Goal: Task Accomplishment & Management: Complete application form

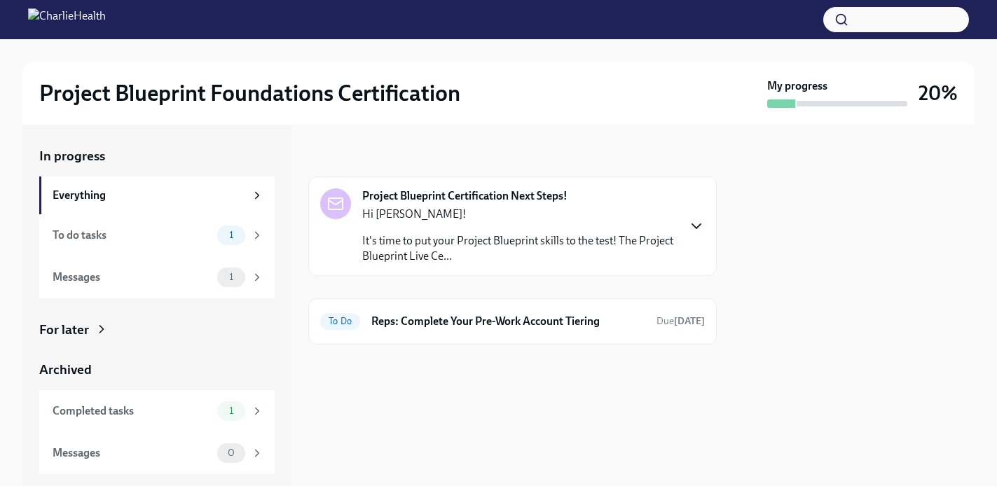
click at [695, 231] on icon "button" at bounding box center [696, 226] width 17 height 17
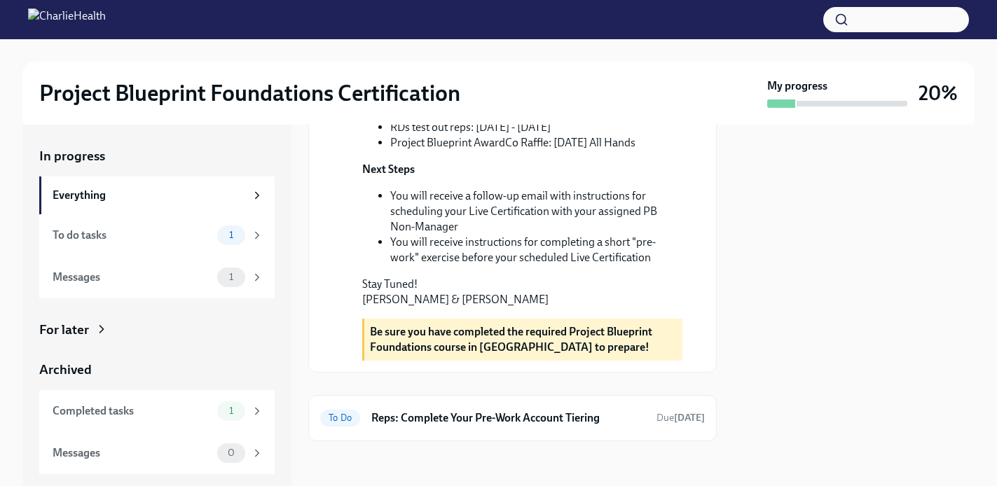
scroll to position [518, 0]
click at [549, 416] on h6 "Reps: Complete Your Pre-Work Account Tiering" at bounding box center [508, 418] width 274 height 15
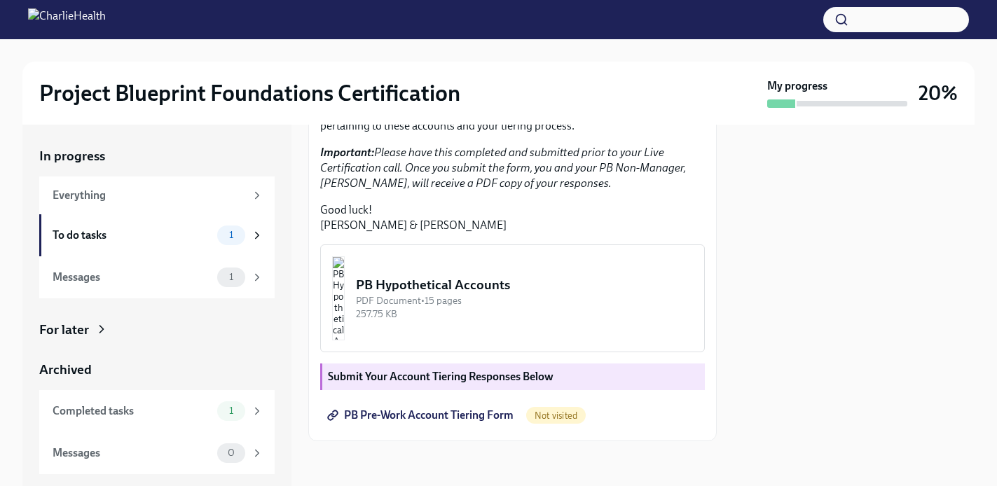
scroll to position [363, 0]
click at [345, 315] on img "button" at bounding box center [338, 298] width 13 height 84
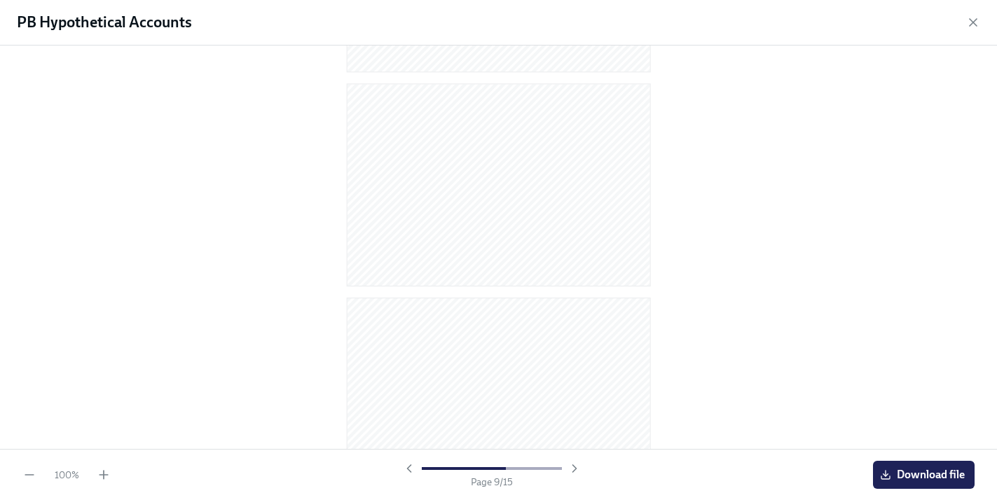
scroll to position [709, 0]
click at [974, 20] on icon "button" at bounding box center [973, 22] width 14 height 14
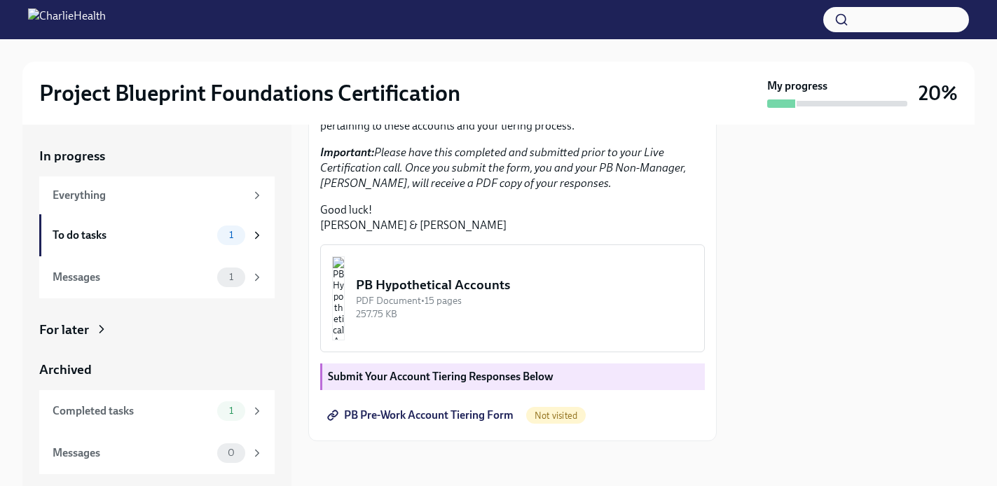
scroll to position [381, 0]
click at [449, 416] on span "PB Pre-Work Account Tiering Form" at bounding box center [422, 415] width 184 height 14
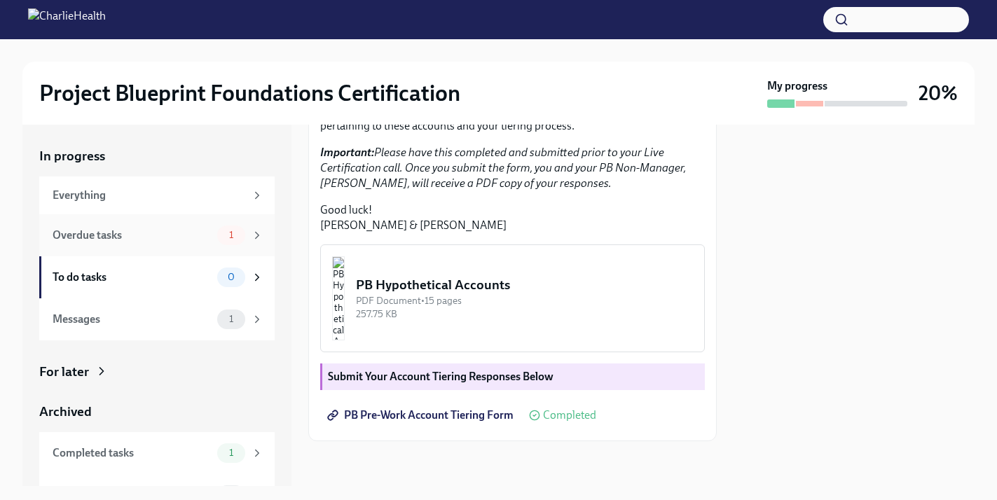
click at [221, 235] on span "1" at bounding box center [231, 235] width 21 height 11
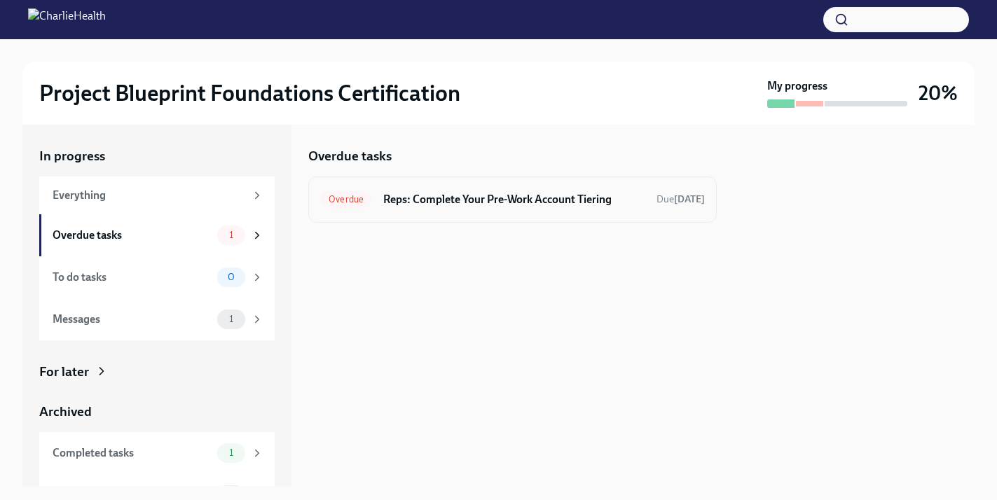
click at [500, 207] on div "Overdue Reps: Complete Your Pre-Work Account Tiering Due [DATE]" at bounding box center [512, 199] width 385 height 22
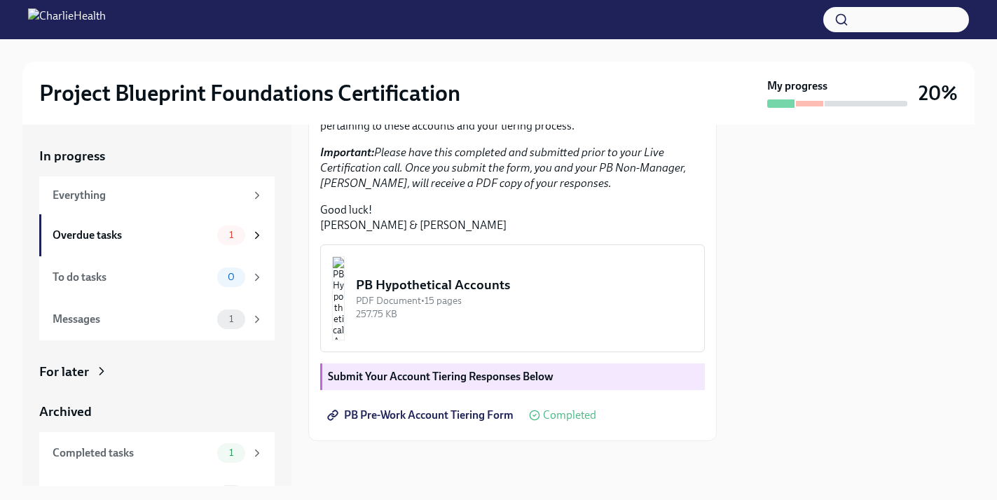
scroll to position [381, 0]
click at [196, 270] on div "To do tasks" at bounding box center [132, 277] width 159 height 15
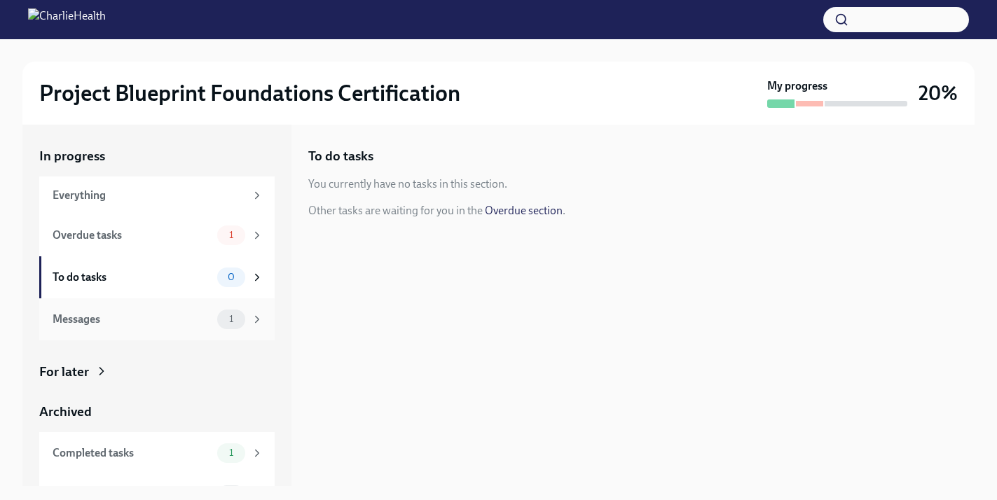
click at [186, 326] on div "Messages" at bounding box center [132, 319] width 159 height 15
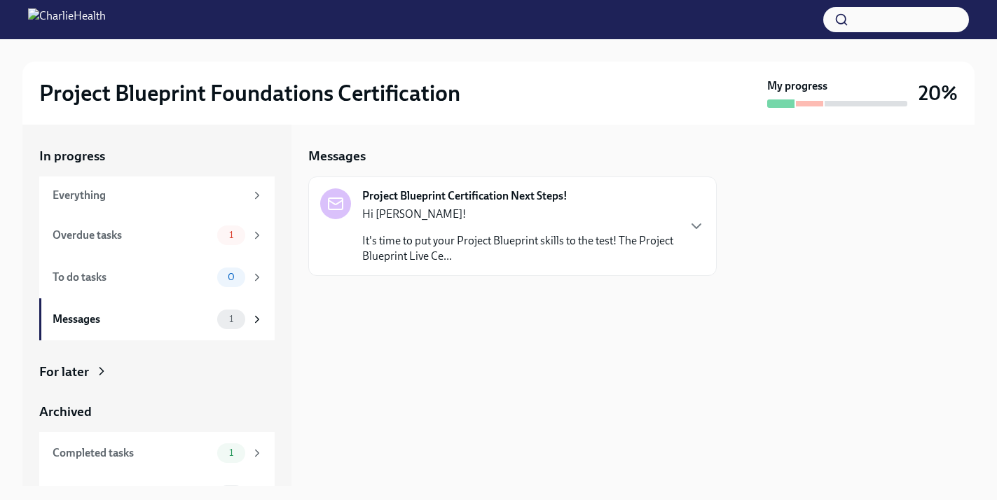
click at [518, 251] on p "It's time to put your Project Blueprint skills to the test! The Project Bluepri…" at bounding box center [519, 248] width 315 height 31
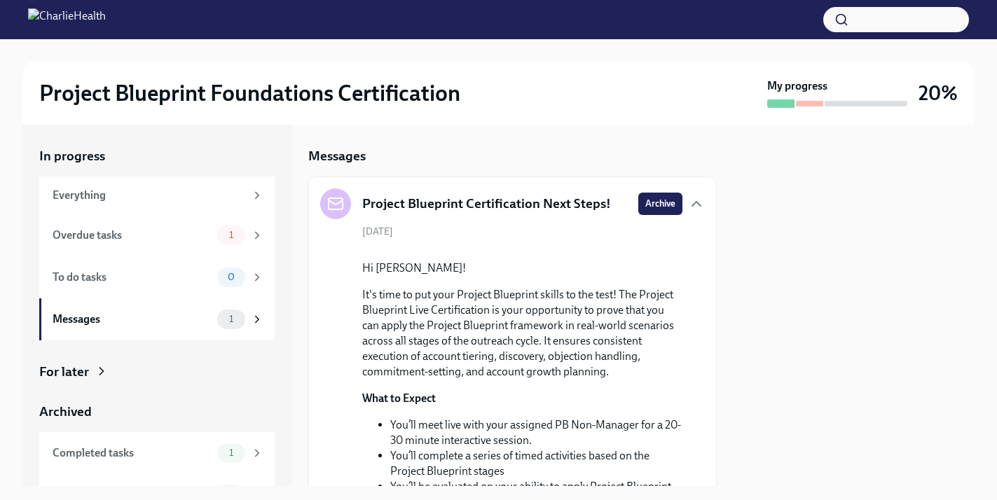
click at [808, 92] on strong "My progress" at bounding box center [797, 85] width 60 height 15
click at [810, 105] on div at bounding box center [809, 104] width 27 height 6
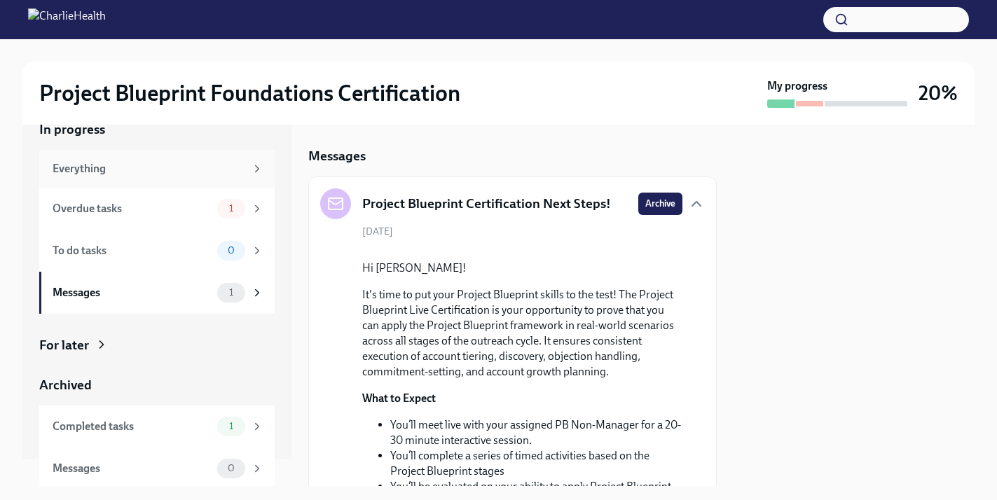
scroll to position [30, 0]
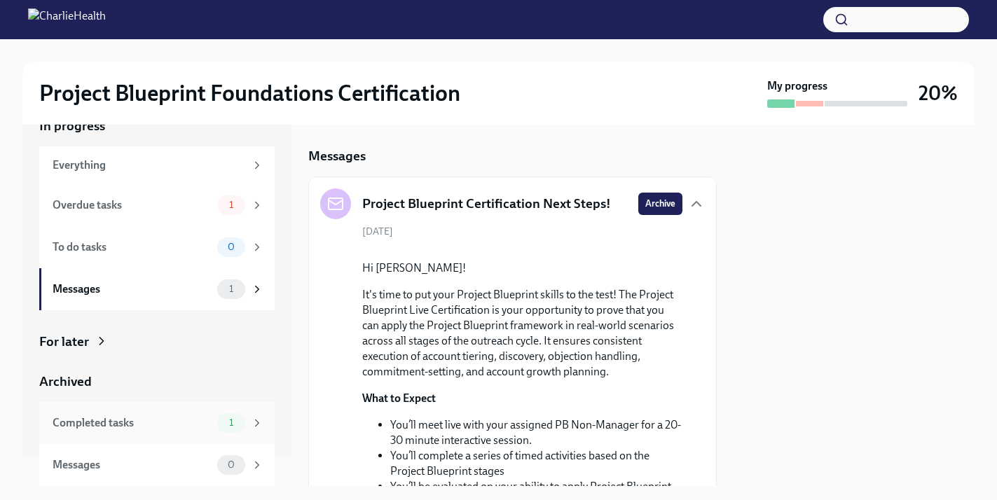
click at [176, 414] on div "Completed tasks 1" at bounding box center [158, 423] width 211 height 20
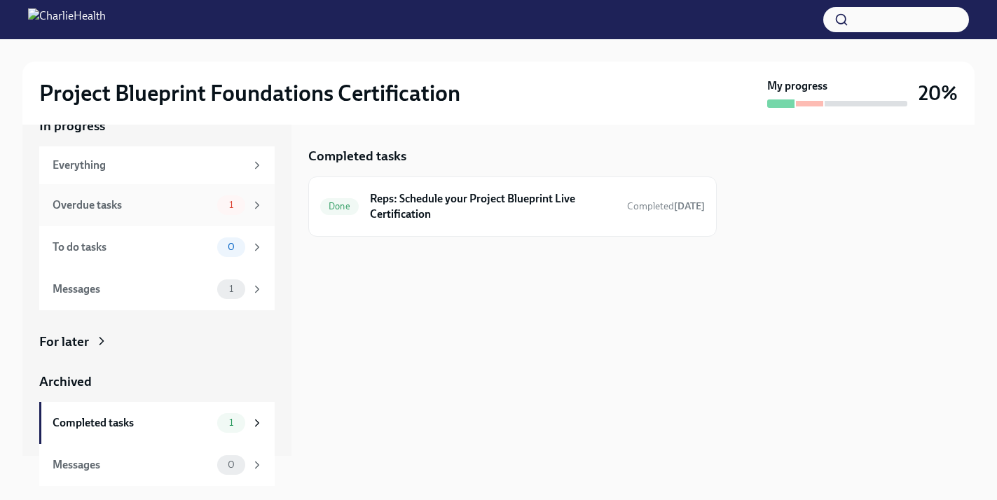
click at [153, 209] on div "Overdue tasks" at bounding box center [132, 205] width 159 height 15
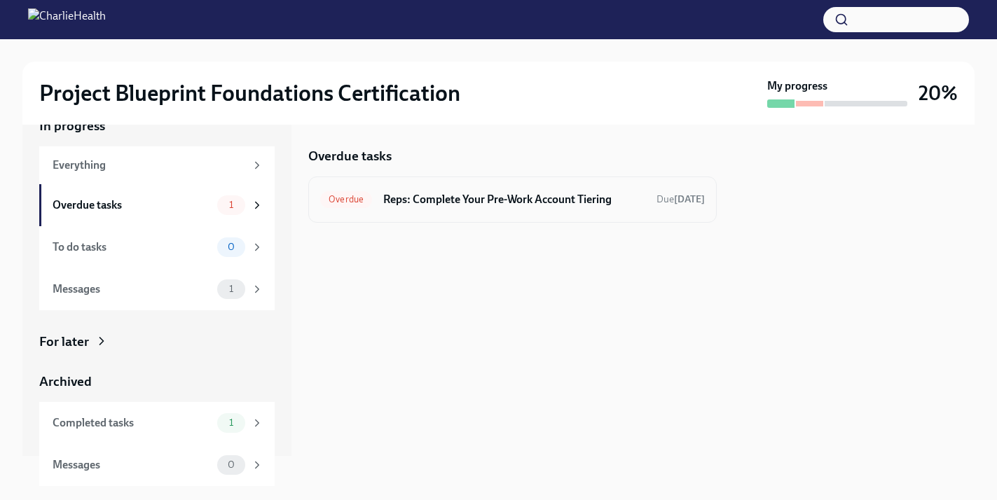
click at [416, 193] on h6 "Reps: Complete Your Pre-Work Account Tiering" at bounding box center [514, 199] width 262 height 15
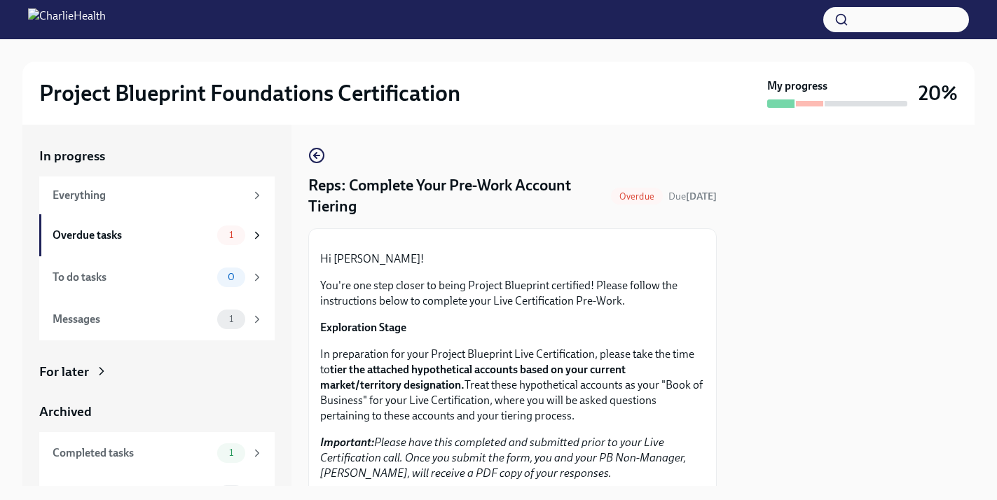
click at [638, 197] on span "Overdue" at bounding box center [637, 196] width 52 height 11
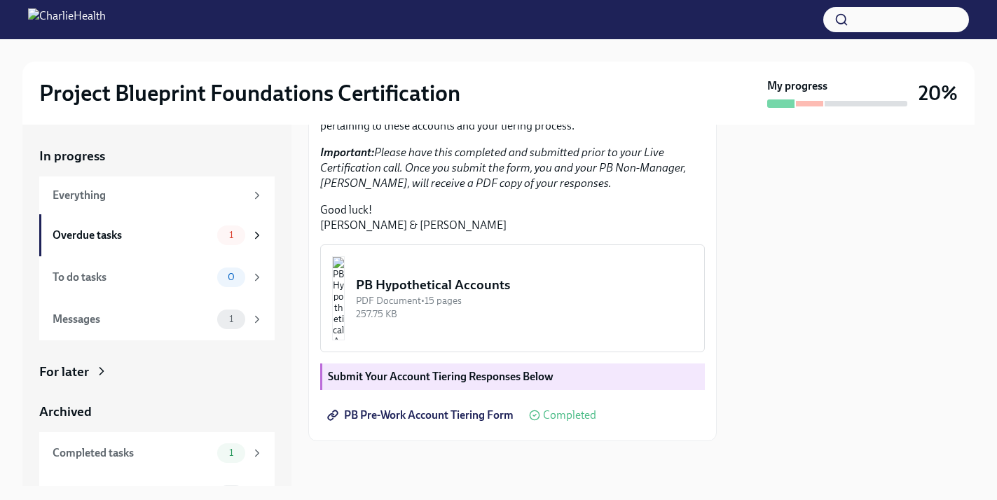
scroll to position [355, 0]
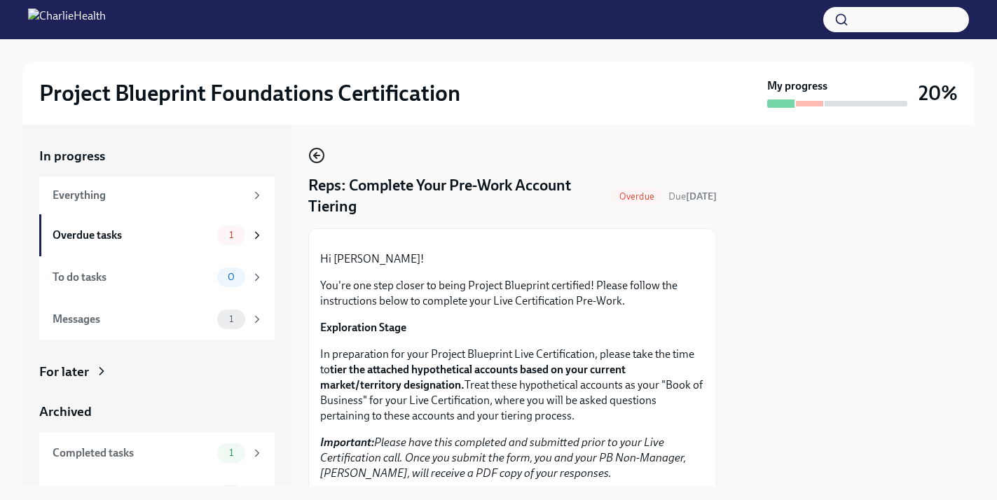
click at [318, 159] on icon "button" at bounding box center [316, 155] width 17 height 17
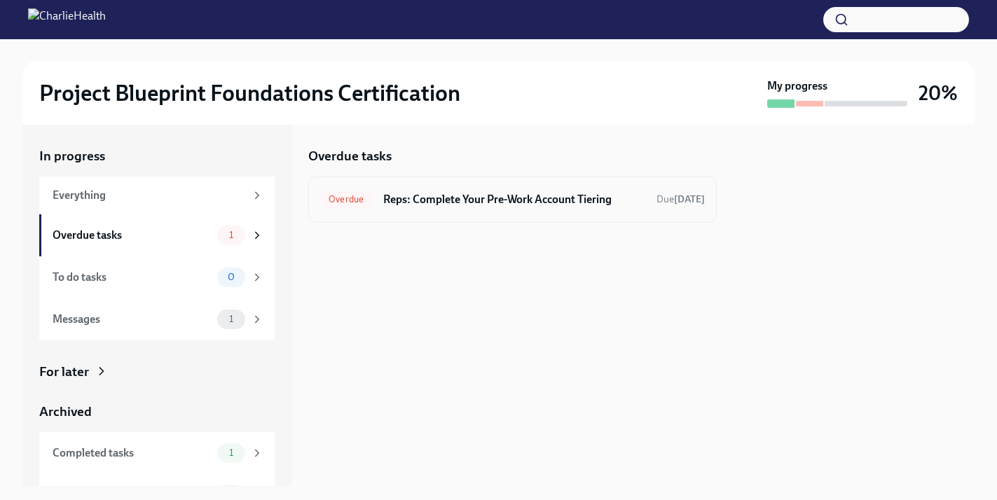
click at [366, 201] on span "Overdue" at bounding box center [346, 199] width 52 height 11
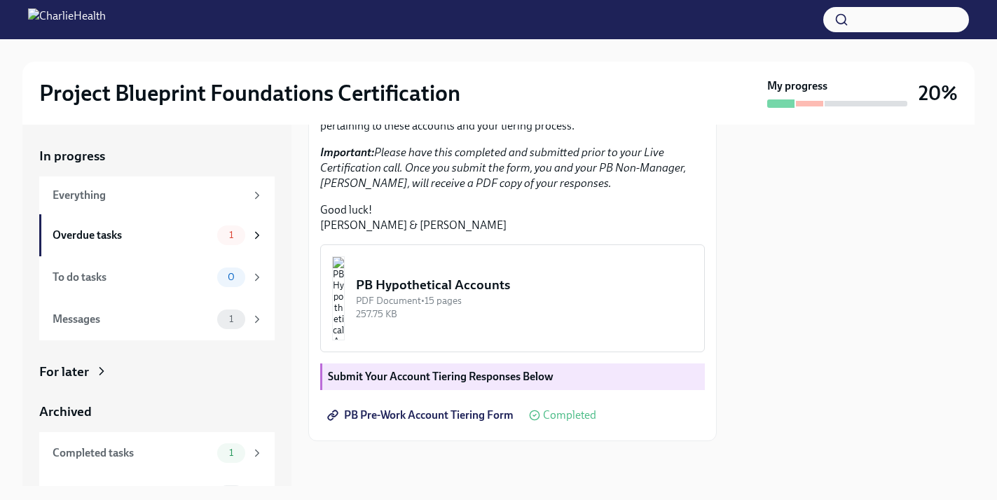
scroll to position [381, 0]
